Goal: Task Accomplishment & Management: Manage account settings

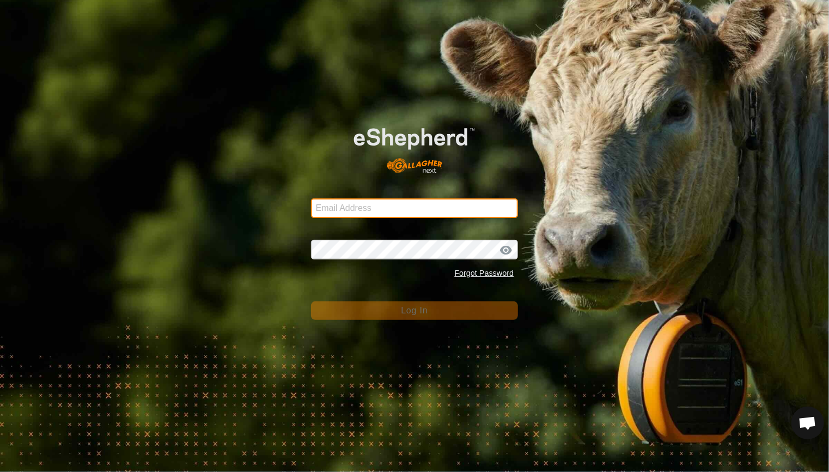
type input "[EMAIL_ADDRESS][DOMAIN_NAME]"
click at [387, 315] on button "Log In" at bounding box center [415, 310] width 208 height 19
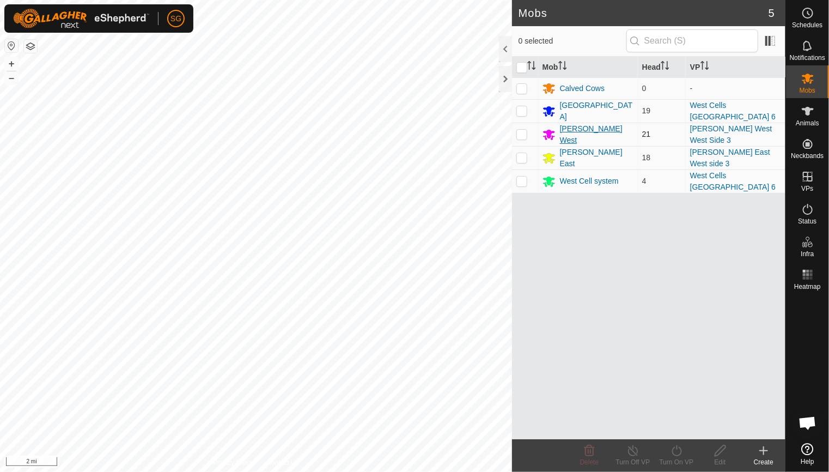
click at [569, 132] on div "[PERSON_NAME] West" at bounding box center [597, 134] width 74 height 23
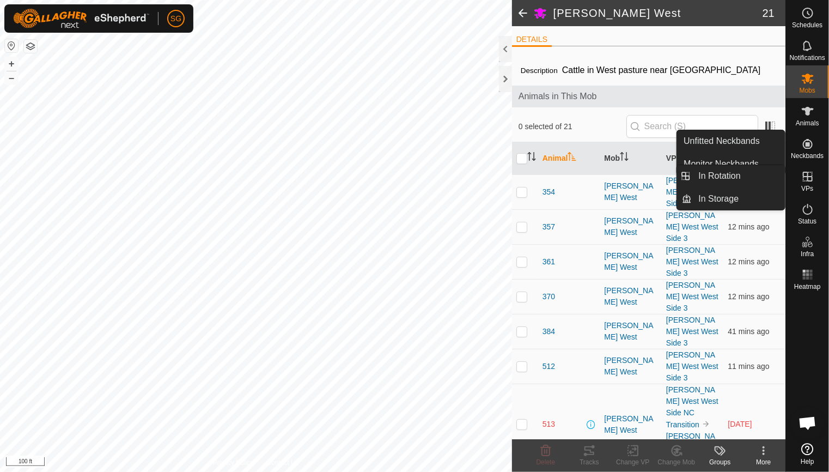
click at [805, 179] on icon at bounding box center [807, 176] width 13 height 13
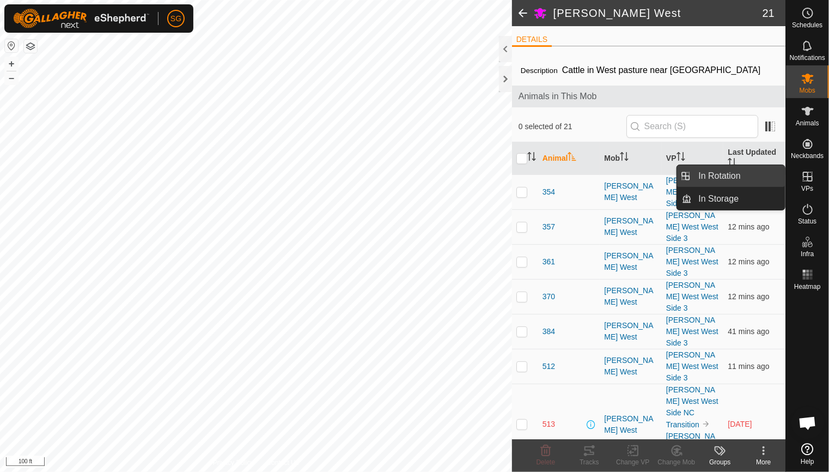
click at [740, 175] on link "In Rotation" at bounding box center [738, 176] width 93 height 22
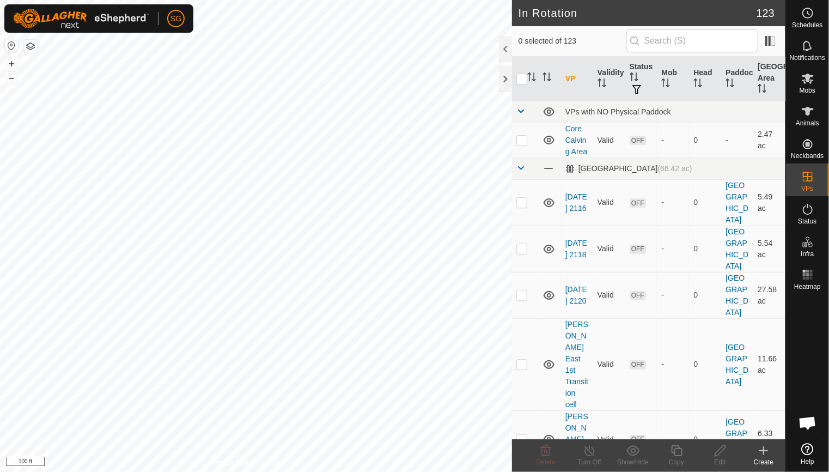
click at [761, 454] on icon at bounding box center [763, 450] width 13 height 13
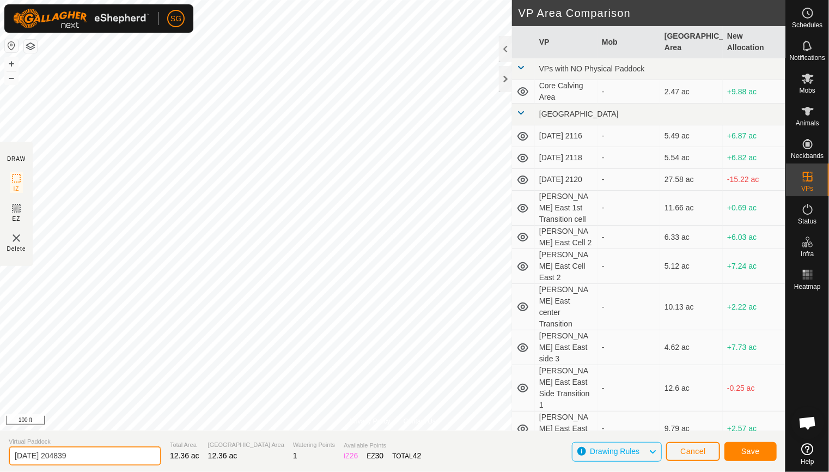
click at [89, 461] on input "[DATE] 204839" at bounding box center [85, 455] width 153 height 19
type input "2"
type input "[PERSON_NAME] West NW Corner Transition"
click at [742, 452] on span "Save" at bounding box center [750, 451] width 19 height 9
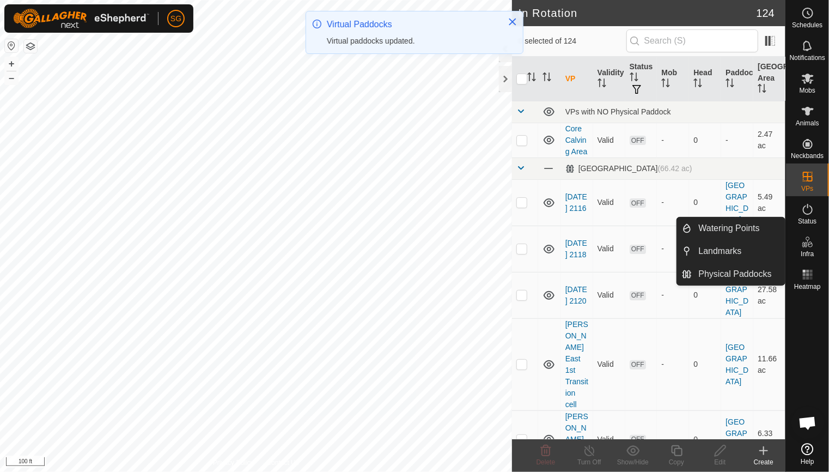
click at [808, 245] on icon at bounding box center [807, 241] width 13 height 13
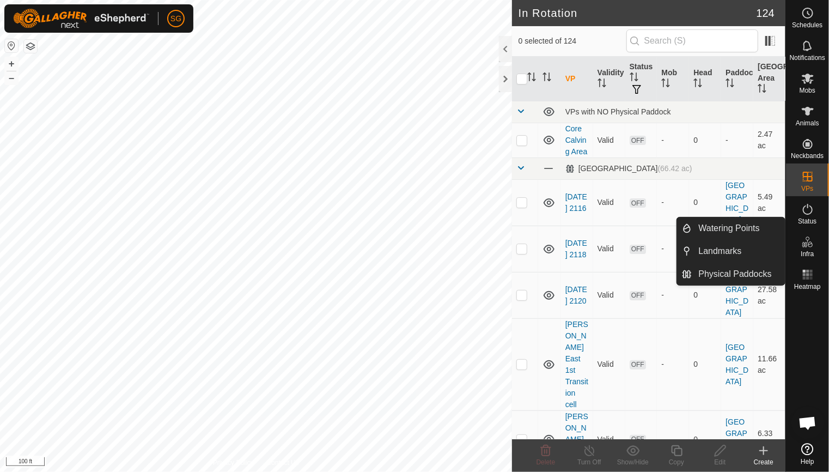
click at [808, 242] on icon at bounding box center [807, 241] width 13 height 13
click at [754, 227] on link "Watering Points" at bounding box center [738, 228] width 93 height 22
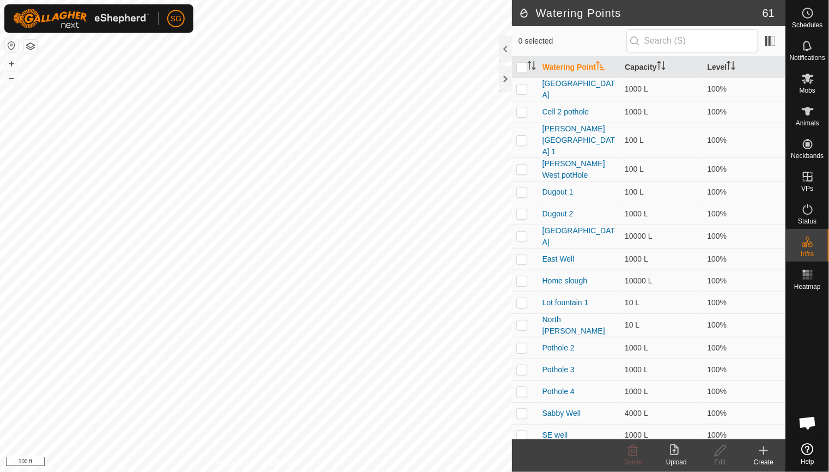
click at [764, 452] on icon at bounding box center [764, 451] width 0 height 8
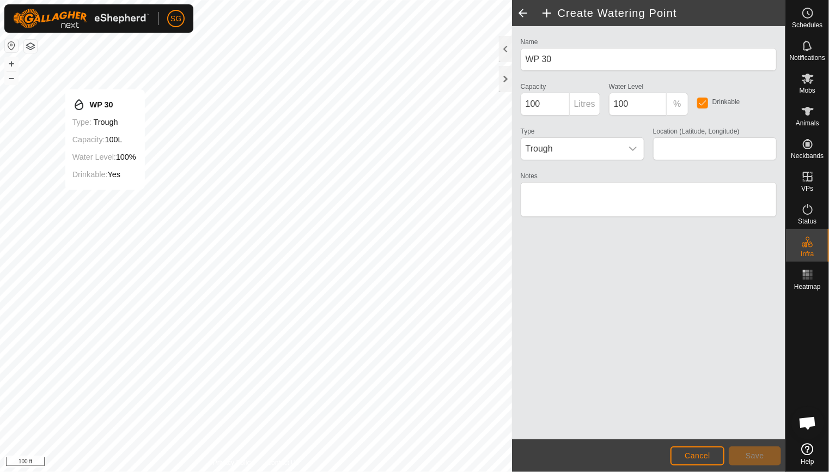
type input "48.636581, -100.223334"
click at [752, 455] on span "Save" at bounding box center [755, 455] width 19 height 9
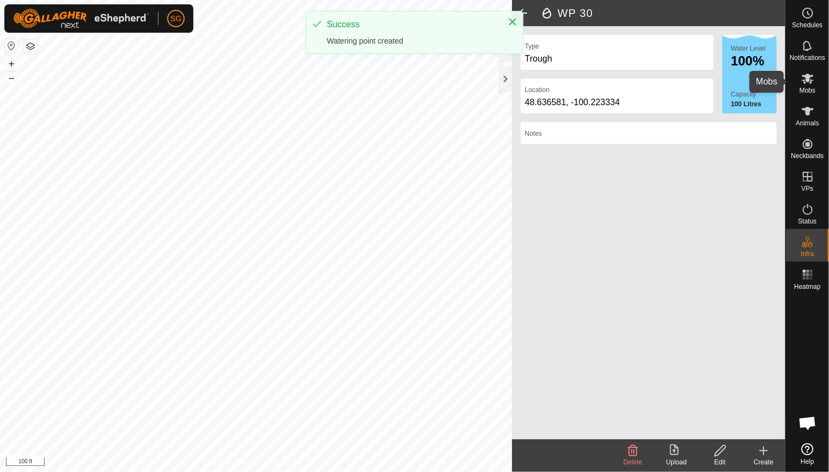
click at [811, 79] on icon at bounding box center [807, 78] width 13 height 13
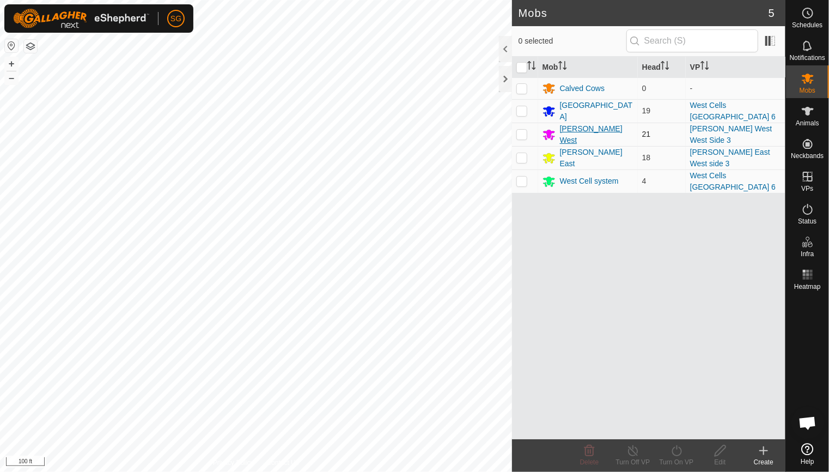
click at [563, 130] on div "[PERSON_NAME] West" at bounding box center [597, 134] width 74 height 23
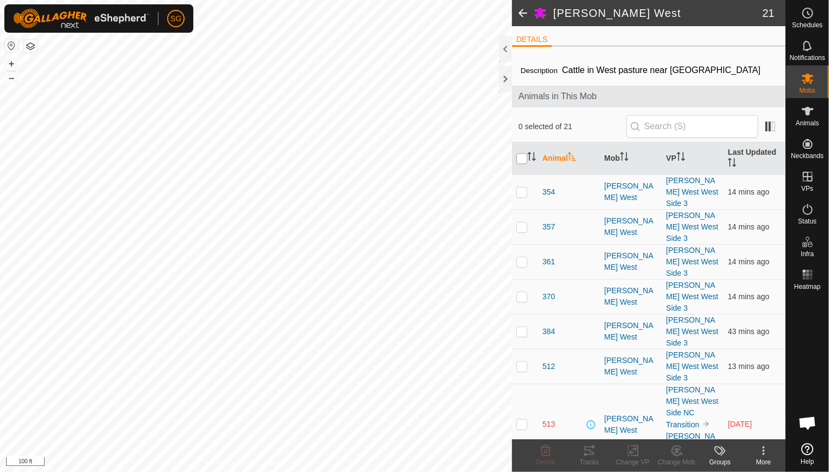
click at [523, 160] on input "checkbox" at bounding box center [521, 158] width 11 height 11
checkbox input "true"
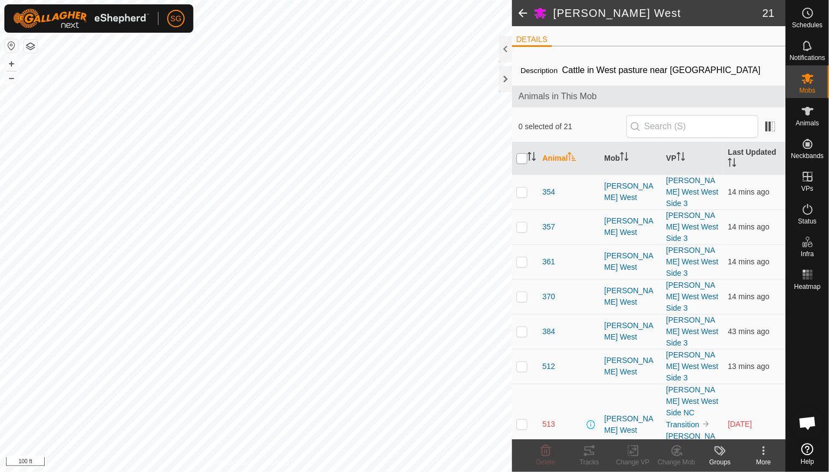
checkbox input "true"
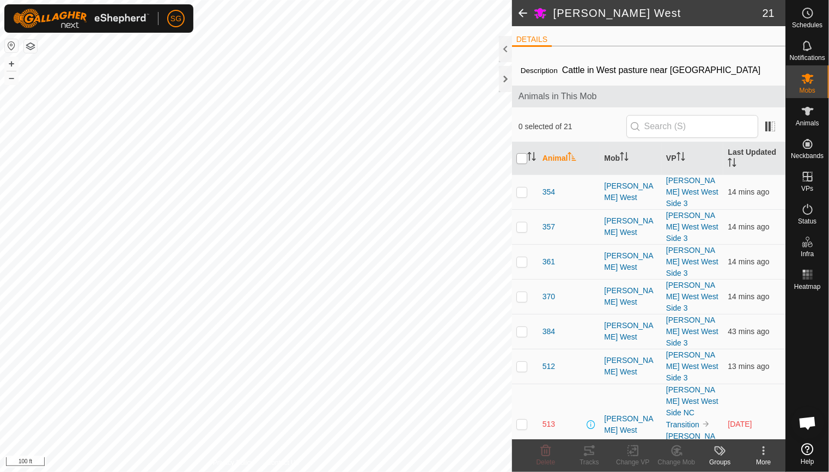
checkbox input "true"
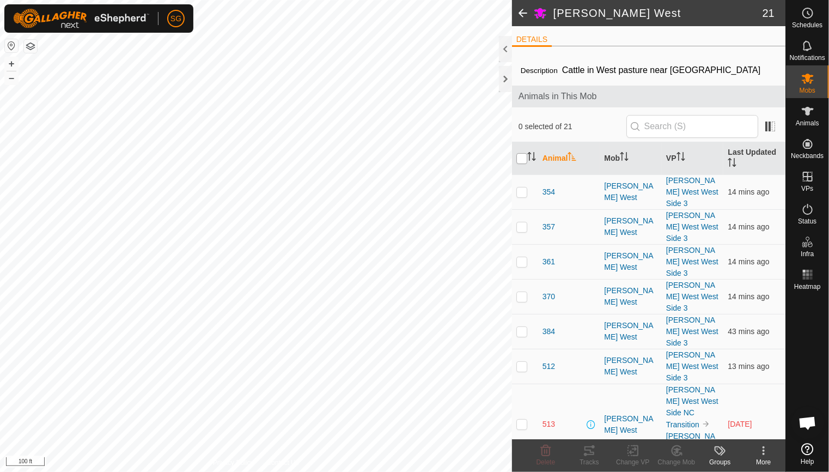
checkbox input "true"
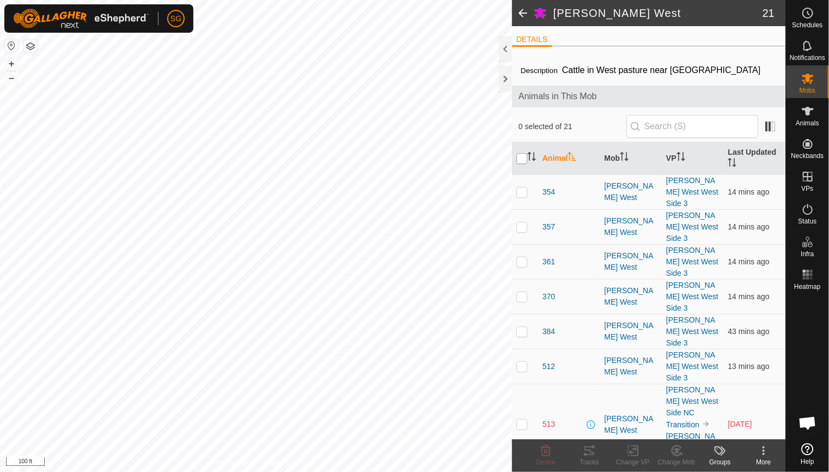
checkbox input "true"
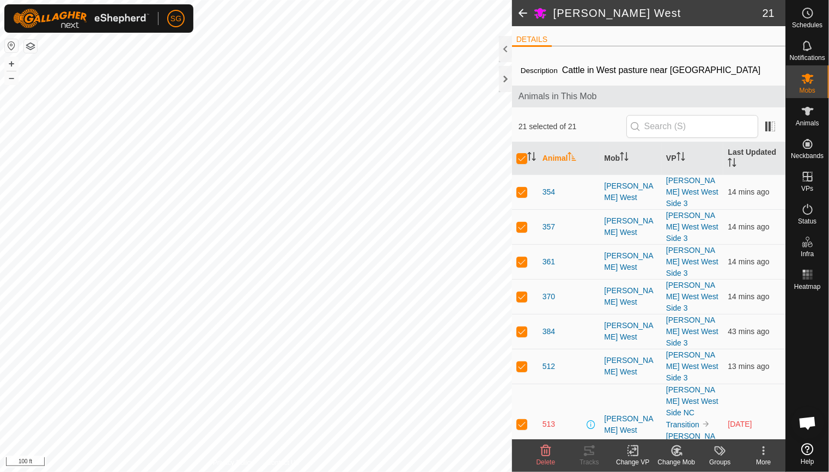
click at [635, 446] on icon at bounding box center [635, 451] width 5 height 10
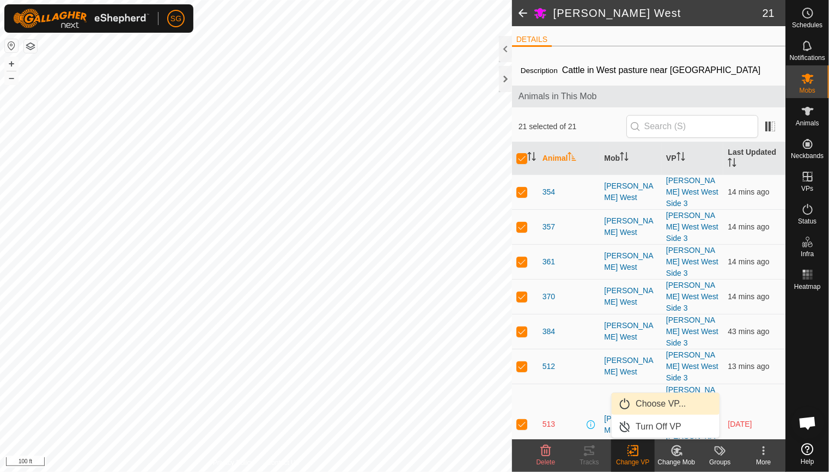
click at [654, 401] on link "Choose VP..." at bounding box center [666, 404] width 108 height 22
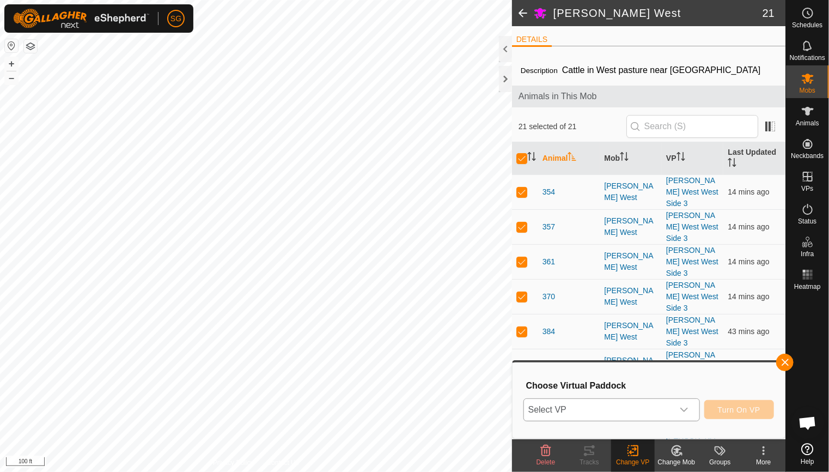
click at [595, 409] on span "Select VP" at bounding box center [598, 410] width 149 height 22
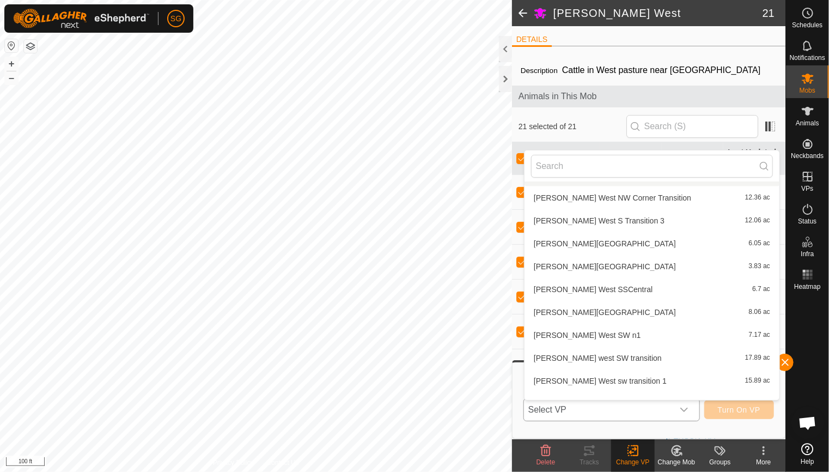
scroll to position [1035, 0]
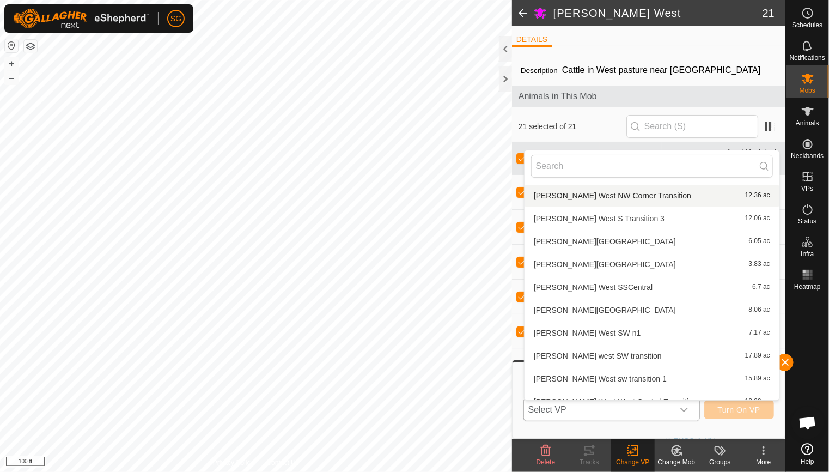
click at [601, 197] on li "[PERSON_NAME] West NW Corner Transition 12.36 ac" at bounding box center [652, 196] width 255 height 22
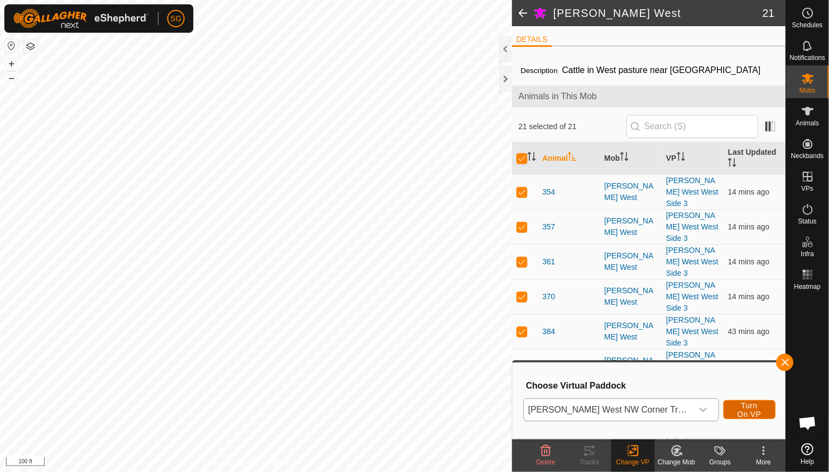
click at [739, 410] on span "Turn On VP" at bounding box center [749, 409] width 25 height 17
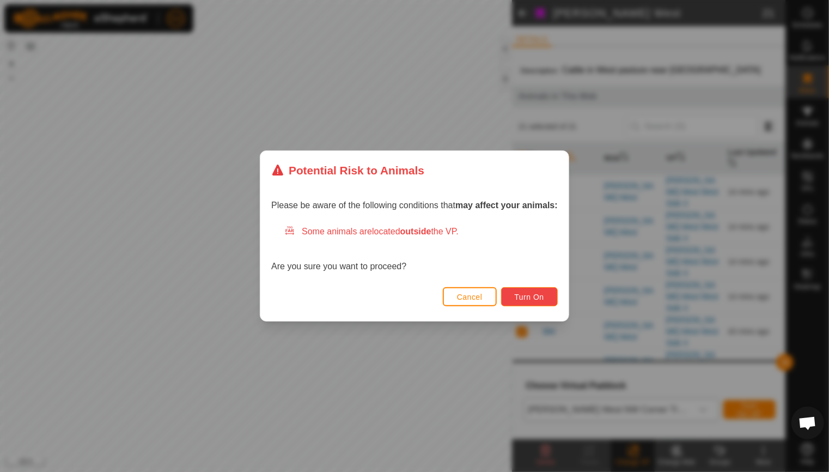
click at [525, 294] on span "Turn On" at bounding box center [529, 297] width 29 height 9
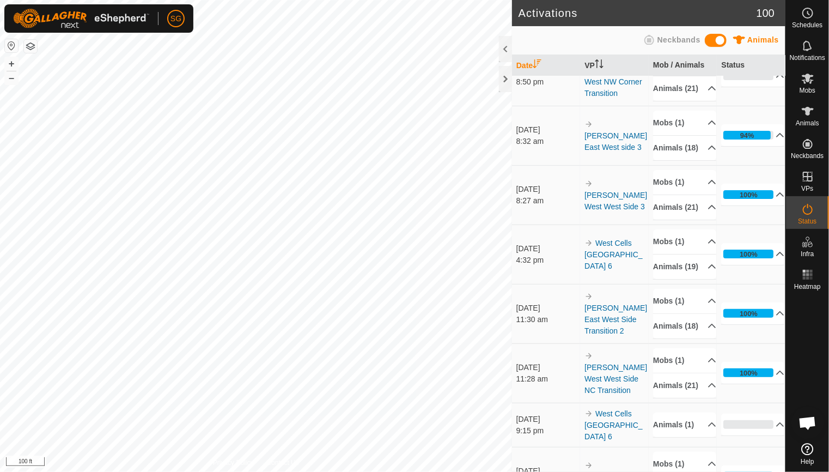
scroll to position [54, 0]
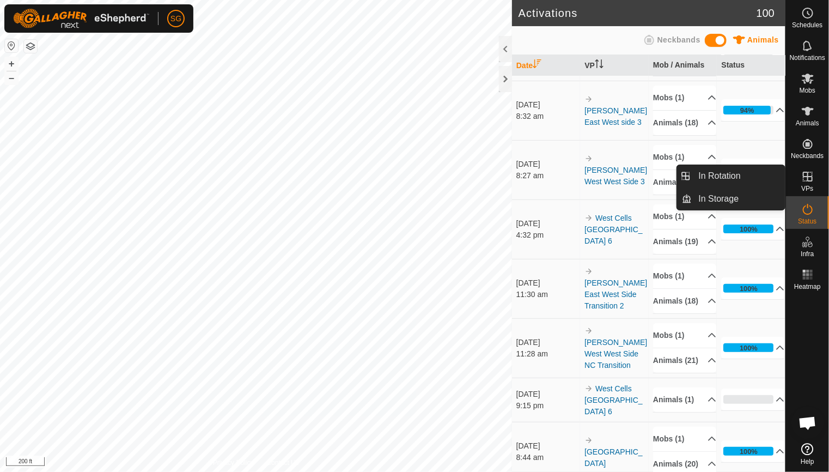
click at [809, 171] on icon at bounding box center [807, 176] width 13 height 13
click at [733, 177] on link "In Rotation" at bounding box center [738, 176] width 93 height 22
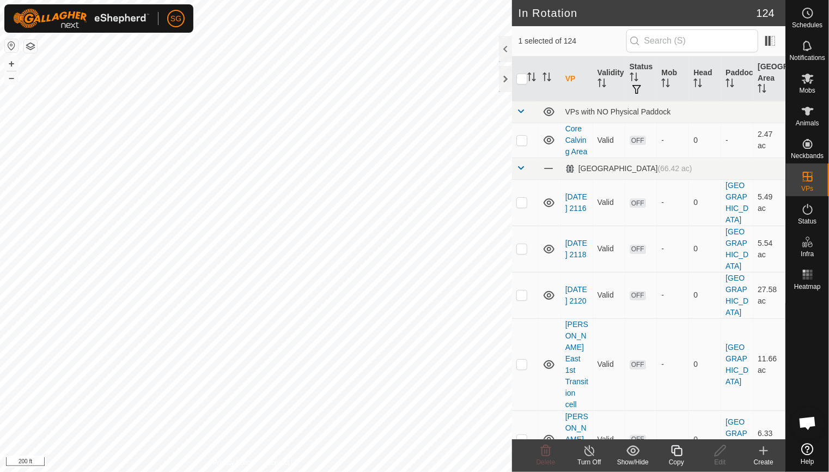
click at [0, 0] on html "SG Schedules Notifications Mobs Animals Neckbands VPs Status Infra Heatmap Help…" at bounding box center [414, 236] width 829 height 472
click at [812, 277] on rect at bounding box center [810, 278] width 3 height 3
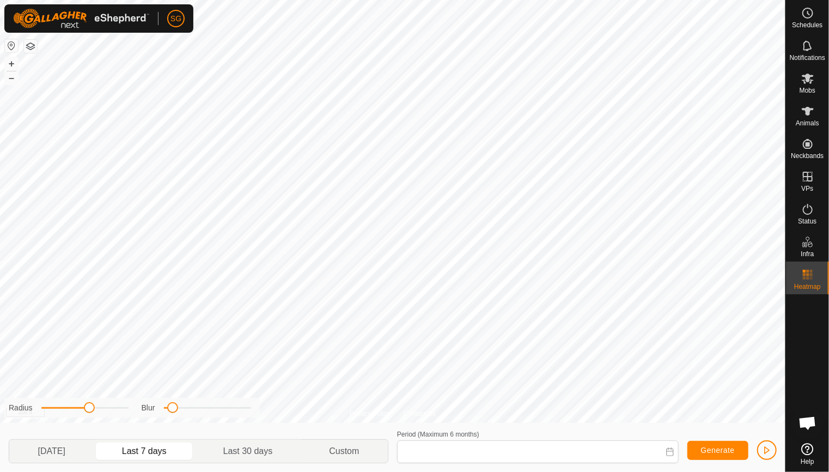
type input "[DATE] - [DATE]"
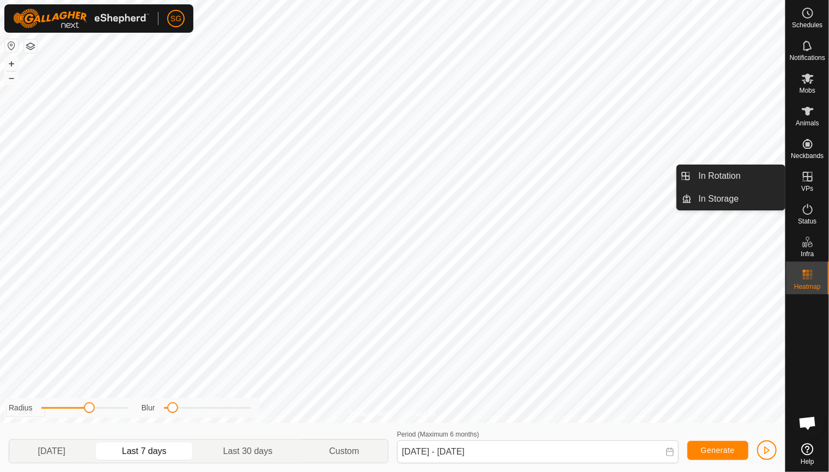
click at [808, 177] on icon at bounding box center [808, 177] width 10 height 10
click at [811, 177] on icon at bounding box center [807, 176] width 13 height 13
click at [737, 175] on link "In Rotation" at bounding box center [738, 176] width 93 height 22
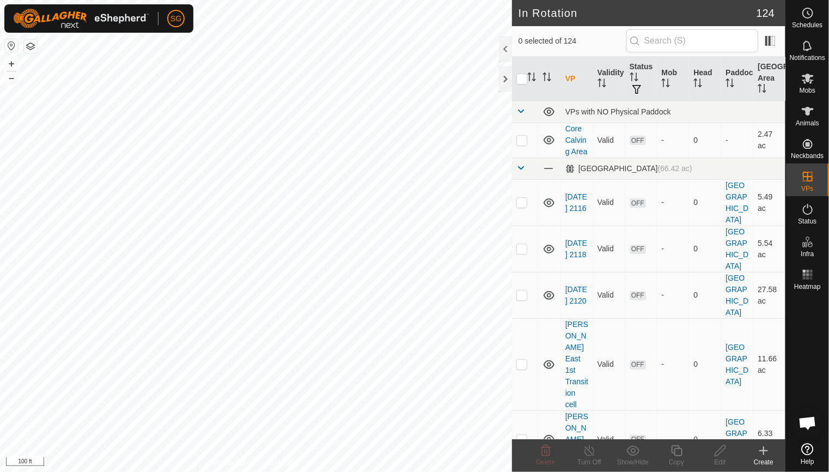
click at [761, 455] on icon at bounding box center [763, 450] width 13 height 13
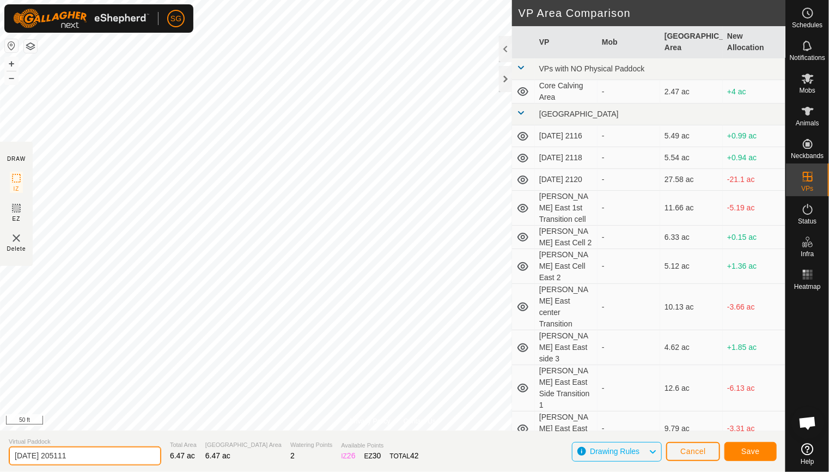
click at [124, 456] on input "[DATE] 205111" at bounding box center [85, 455] width 153 height 19
type input "2"
type input "[PERSON_NAME] East NW Corner Transition"
click at [754, 448] on span "Save" at bounding box center [750, 451] width 19 height 9
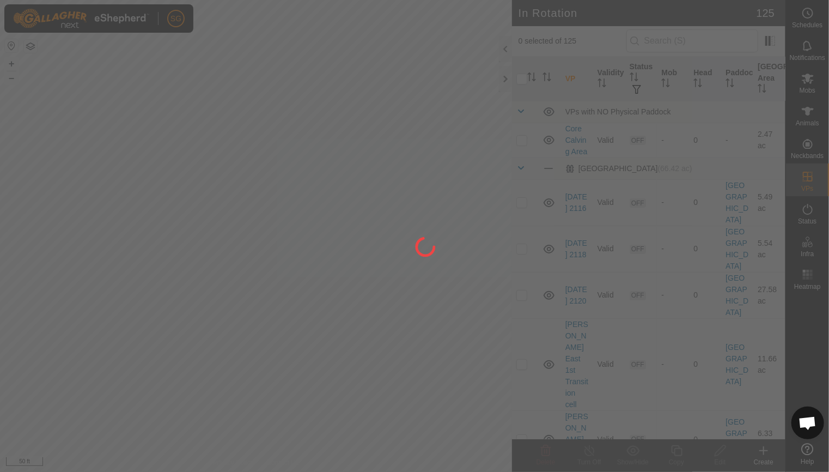
click at [808, 78] on icon at bounding box center [808, 79] width 12 height 10
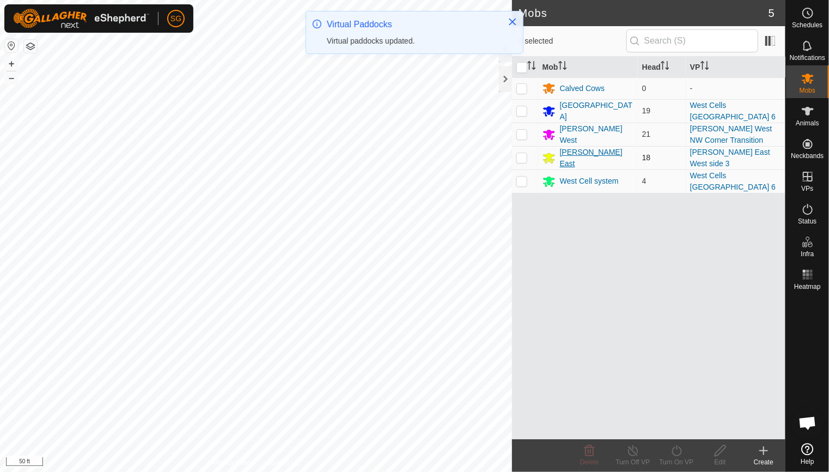
click at [586, 155] on div "[PERSON_NAME] East" at bounding box center [597, 158] width 74 height 23
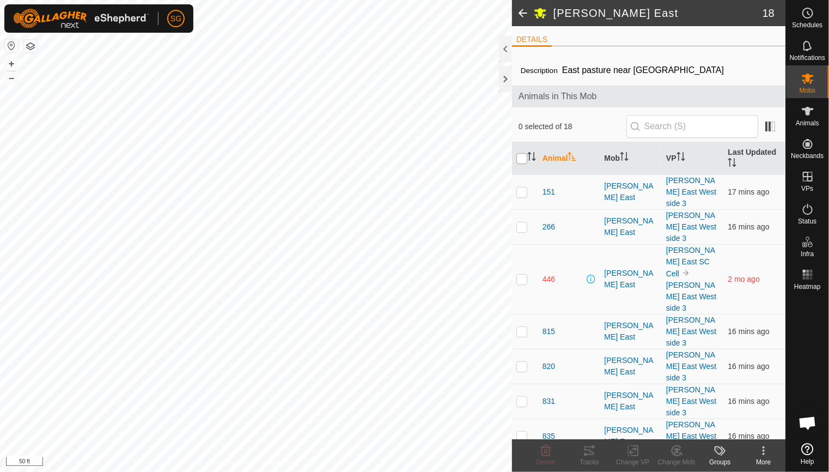
click at [519, 158] on input "checkbox" at bounding box center [521, 158] width 11 height 11
checkbox input "true"
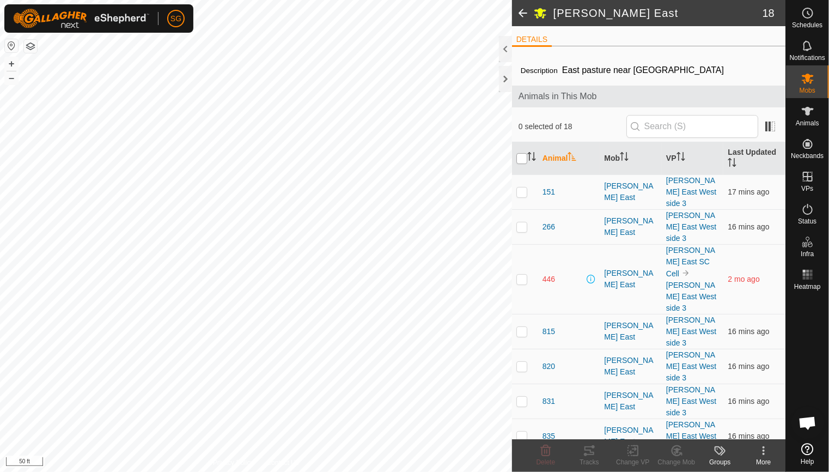
checkbox input "true"
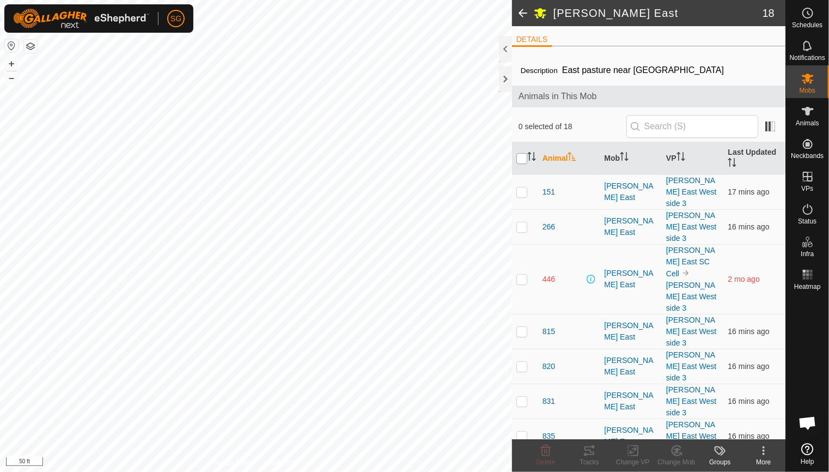
checkbox input "true"
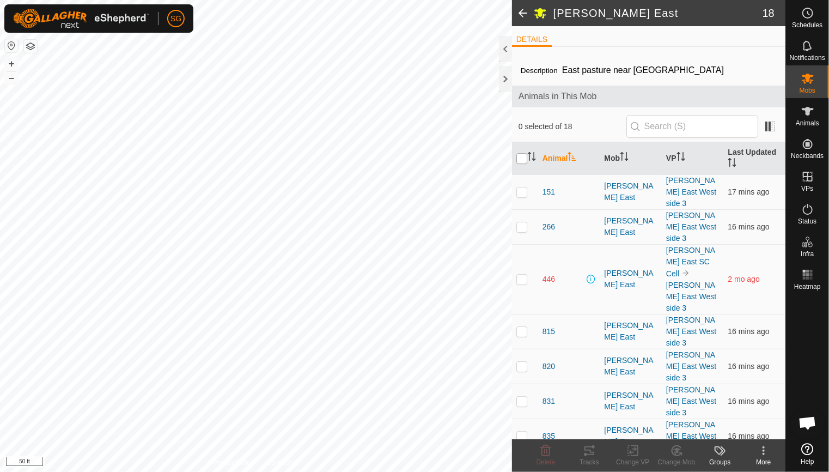
checkbox input "true"
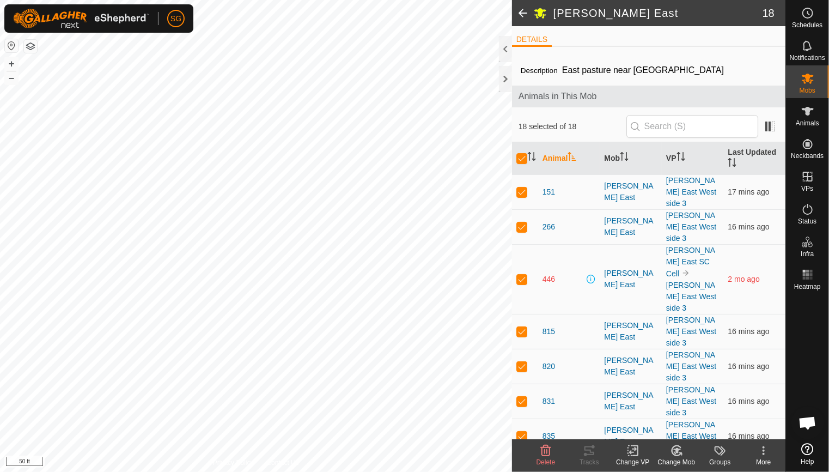
click at [629, 448] on icon at bounding box center [633, 450] width 14 height 13
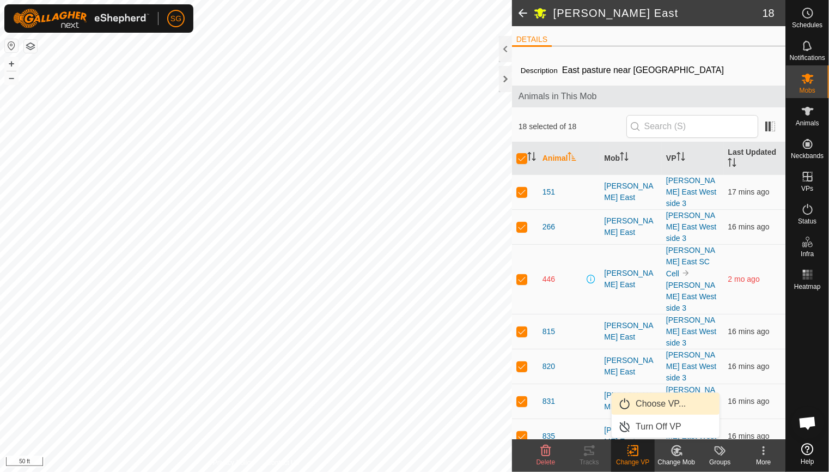
click at [654, 402] on link "Choose VP..." at bounding box center [666, 404] width 108 height 22
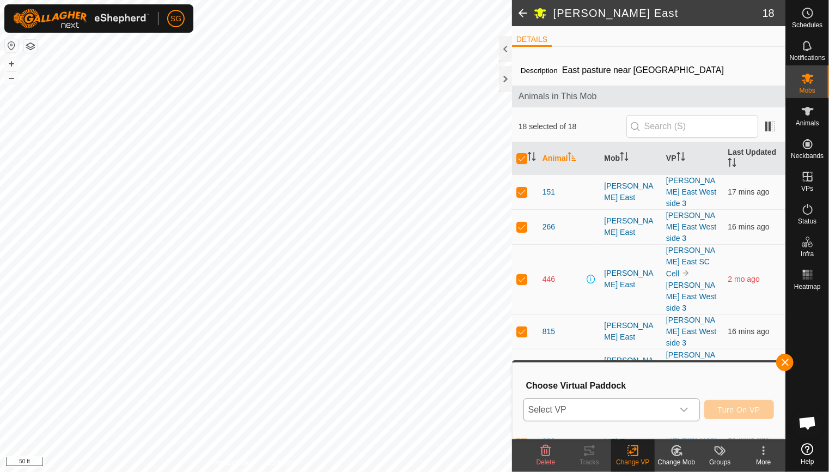
click at [651, 408] on span "Select VP" at bounding box center [598, 410] width 149 height 22
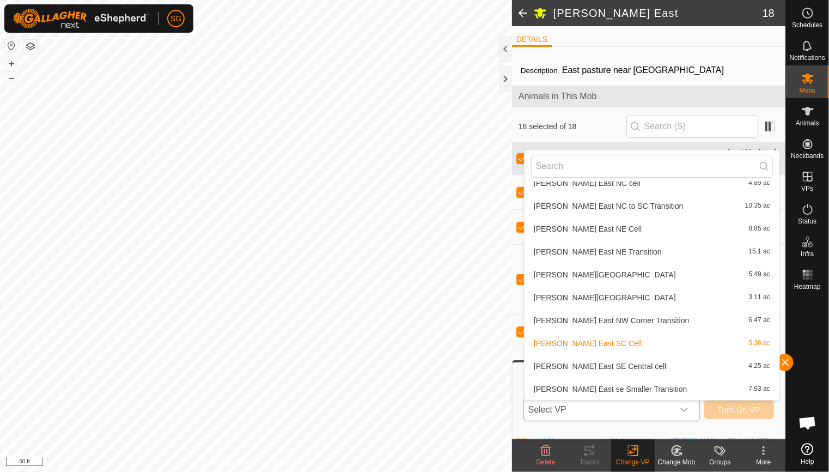
scroll to position [325, 0]
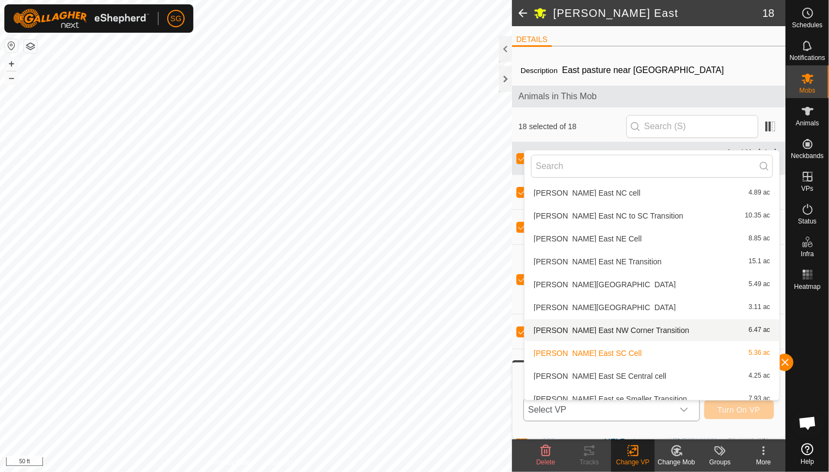
click at [612, 334] on li "[PERSON_NAME] East NW Corner Transition 6.47 ac" at bounding box center [652, 330] width 255 height 22
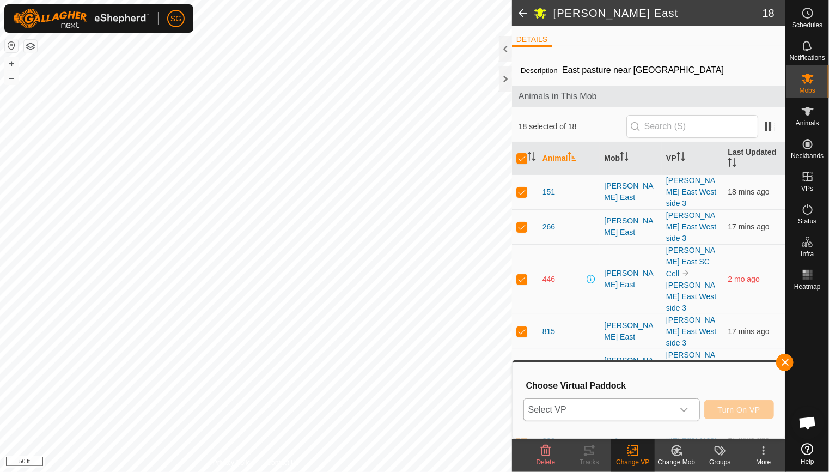
click at [634, 408] on span "Select VP" at bounding box center [598, 410] width 149 height 22
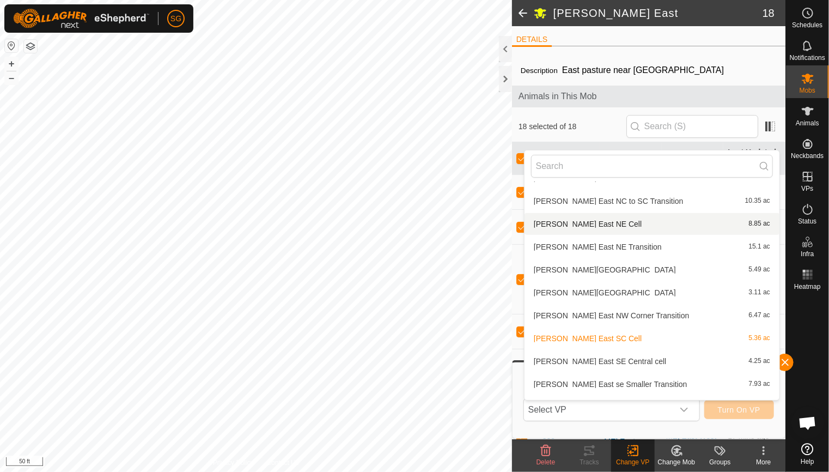
scroll to position [341, 0]
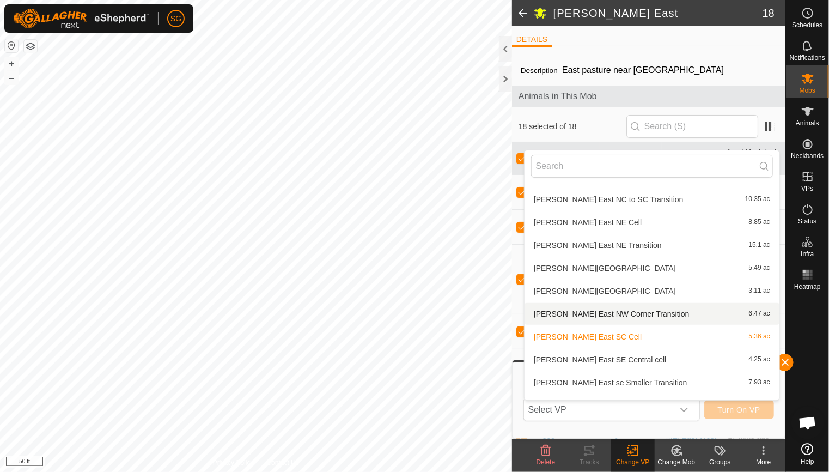
click at [639, 316] on li "[PERSON_NAME] East NW Corner Transition 6.47 ac" at bounding box center [652, 314] width 255 height 22
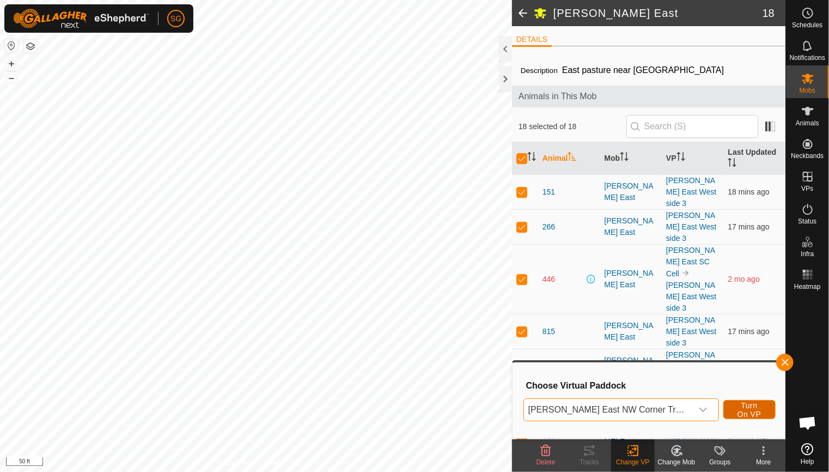
click at [737, 411] on span "Turn On VP" at bounding box center [749, 409] width 25 height 17
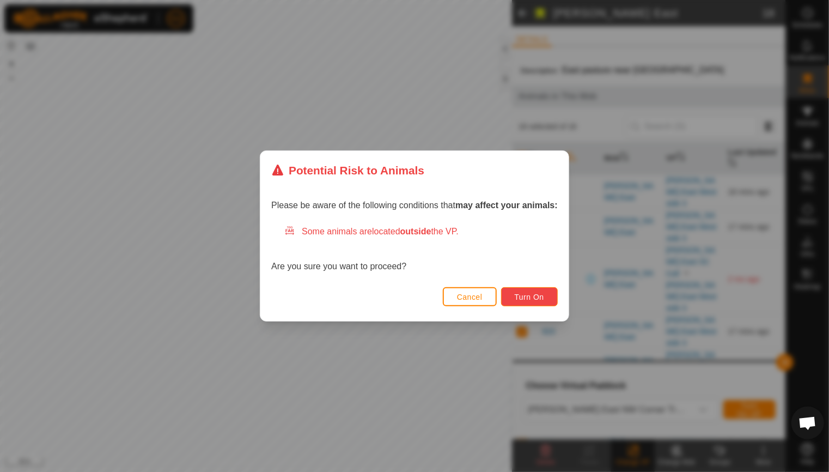
click at [529, 290] on button "Turn On" at bounding box center [529, 296] width 57 height 19
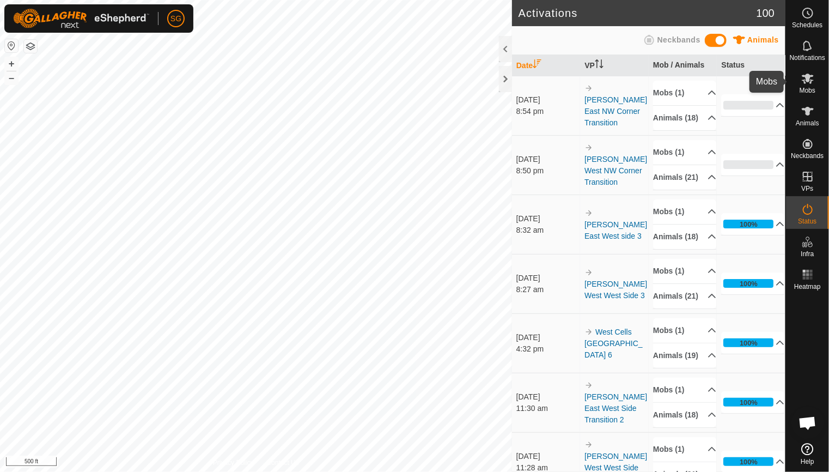
click at [806, 83] on icon at bounding box center [807, 78] width 13 height 13
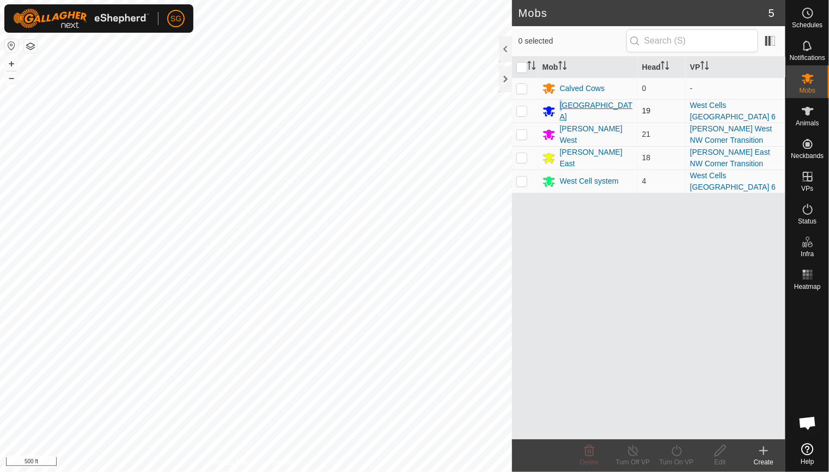
click at [562, 107] on div "[GEOGRAPHIC_DATA]" at bounding box center [597, 111] width 74 height 23
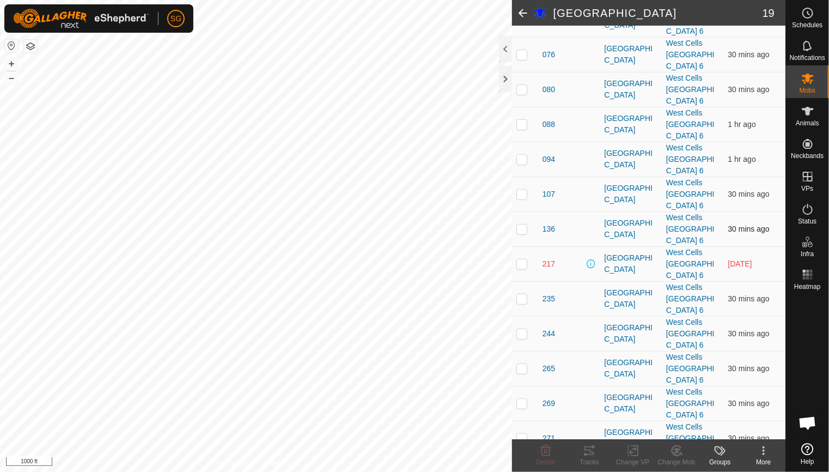
scroll to position [327, 0]
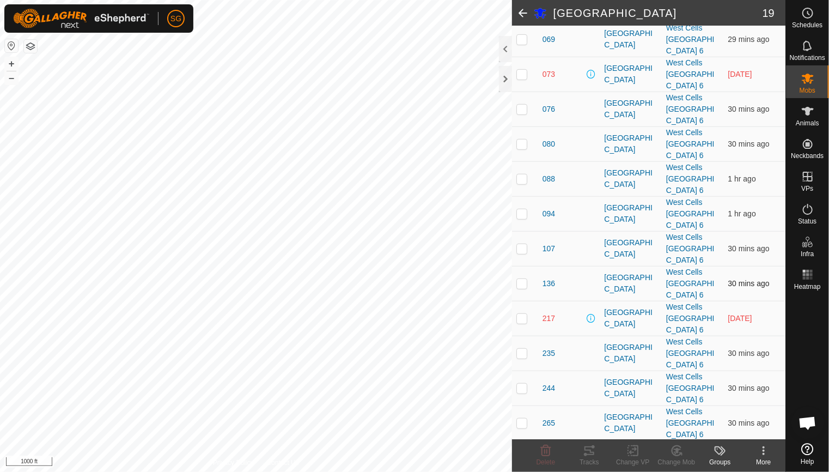
click at [520, 286] on td at bounding box center [525, 283] width 26 height 35
click at [522, 284] on p-checkbox at bounding box center [521, 283] width 11 height 9
checkbox input "false"
click at [524, 319] on p-checkbox at bounding box center [521, 318] width 11 height 9
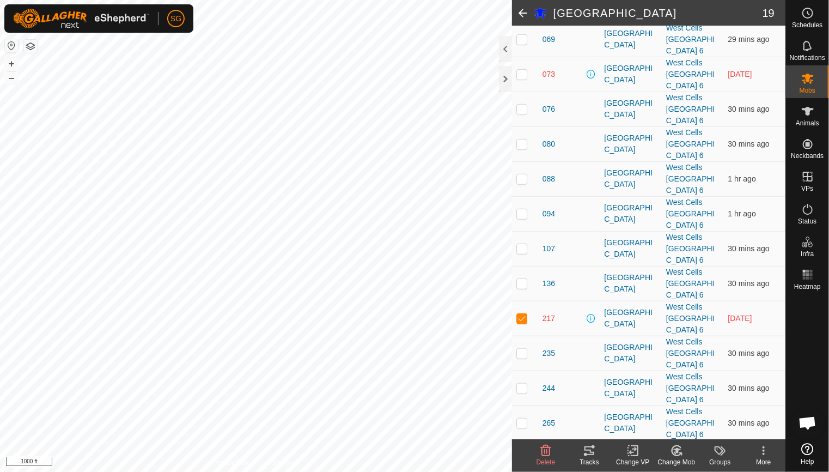
checkbox input "false"
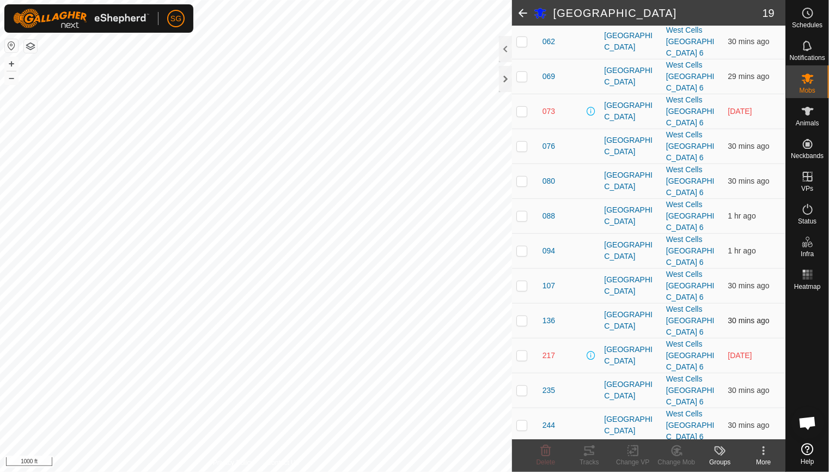
scroll to position [272, 0]
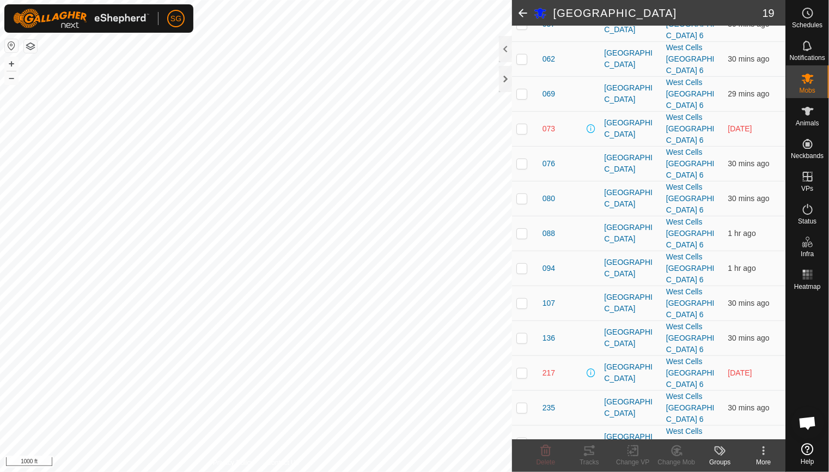
click at [524, 131] on p-checkbox at bounding box center [521, 128] width 11 height 9
checkbox input "false"
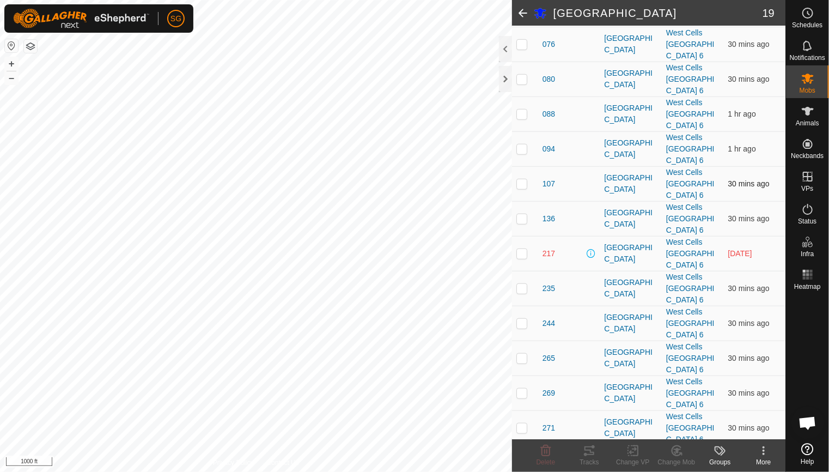
scroll to position [395, 0]
